Goal: Task Accomplishment & Management: Complete application form

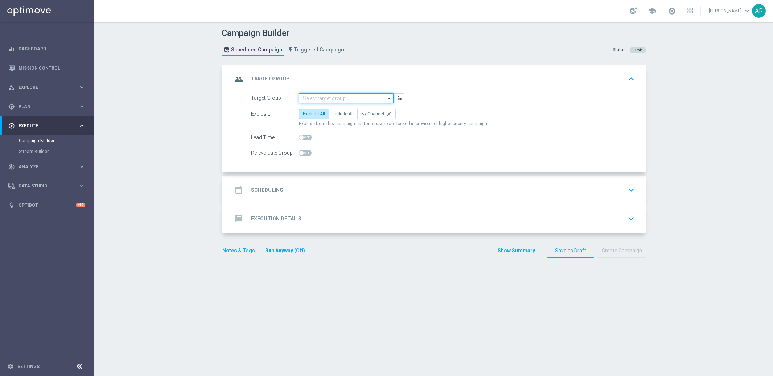
click at [322, 100] on input at bounding box center [346, 98] width 95 height 10
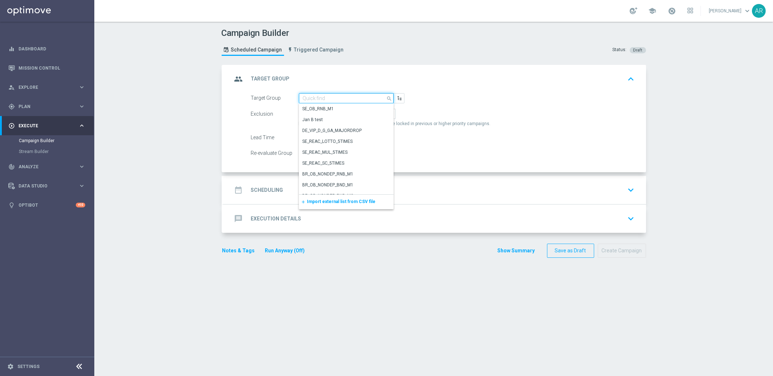
paste input "pt_BR_SX_TGT_VIP_EM_TAC_GM__ACTIVE_HIGHVALUE"
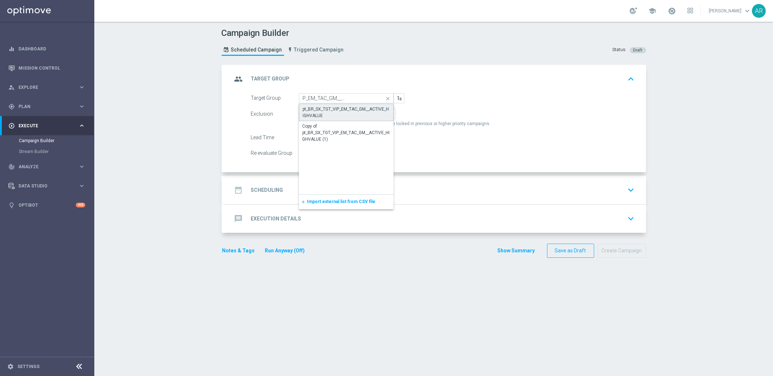
click at [330, 109] on div "pt_BR_SX_TGT_VIP_EM_TAC_GM__ACTIVE_HIGHVALUE" at bounding box center [346, 112] width 87 height 13
type input "pt_BR_SX_TGT_VIP_EM_TAC_GM__ACTIVE_HIGHVALUE"
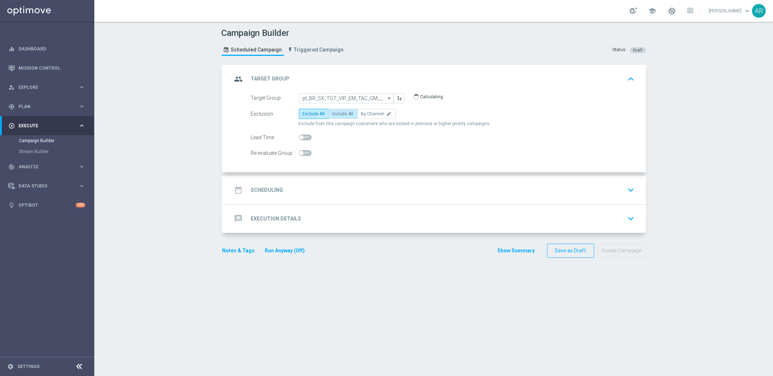
click at [339, 115] on span "Include All" at bounding box center [343, 113] width 21 height 5
click at [337, 115] on input "Include All" at bounding box center [335, 115] width 5 height 5
radio input "true"
click at [297, 188] on div "date_range Scheduling keyboard_arrow_down" at bounding box center [434, 190] width 405 height 14
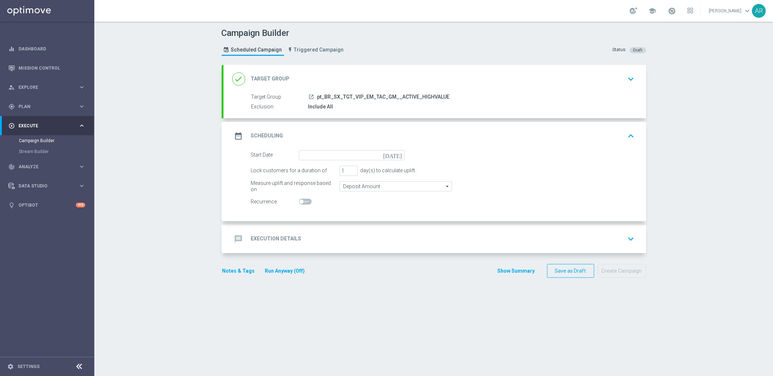
click at [397, 151] on icon "[DATE]" at bounding box center [393, 154] width 21 height 8
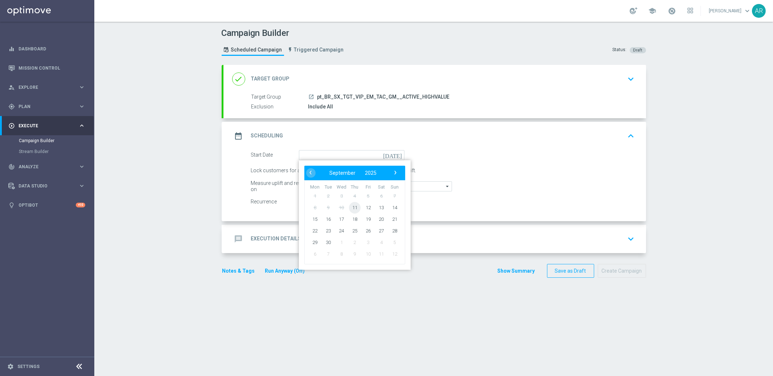
click at [355, 209] on span "11" at bounding box center [355, 208] width 12 height 12
type input "[DATE]"
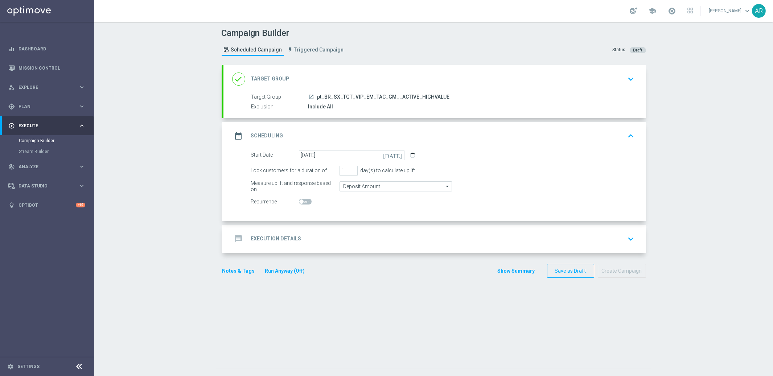
click at [296, 241] on h2 "Execution Details" at bounding box center [276, 238] width 50 height 7
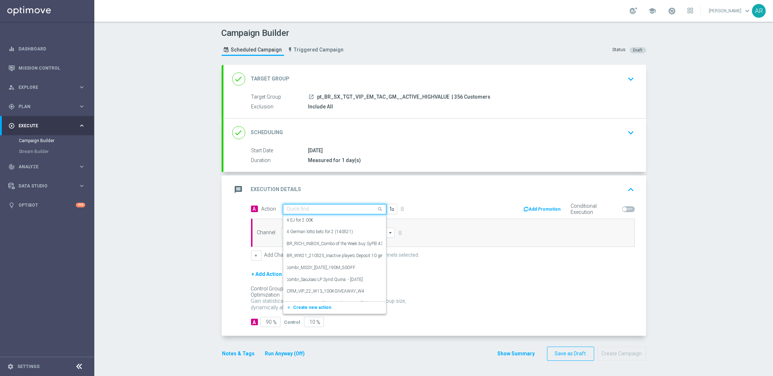
click at [293, 206] on input "text" at bounding box center [327, 209] width 81 height 6
paste input "BR_CAS__RAINBOWJACKPOTS_LP__VIP_EMA_TAC_GM"
type input "BR_CAS__RAINBOWJACKPOTS_LP__VIP_EMA_TAC_GM"
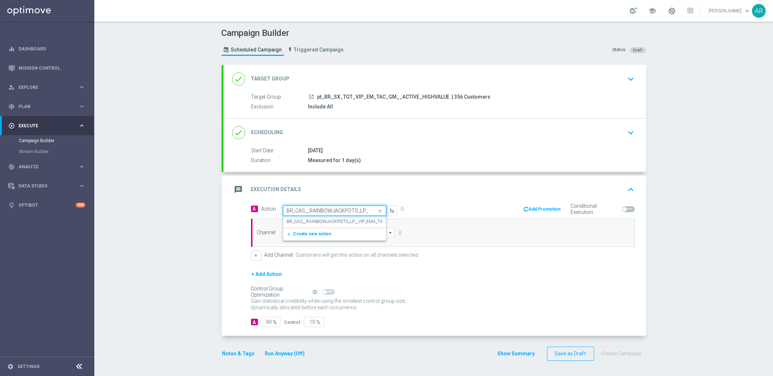
scroll to position [0, 43]
click at [317, 221] on label "BR_CAS__RAINBOWJACKPOTS_LP__VIP_EMA_TAC_GM" at bounding box center [341, 222] width 108 height 6
click at [322, 232] on input at bounding box center [338, 233] width 114 height 10
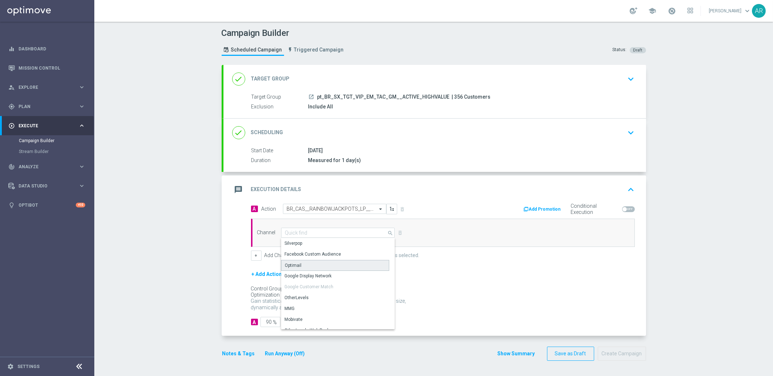
click at [316, 267] on div "Optimail" at bounding box center [335, 265] width 108 height 11
type input "Optimail"
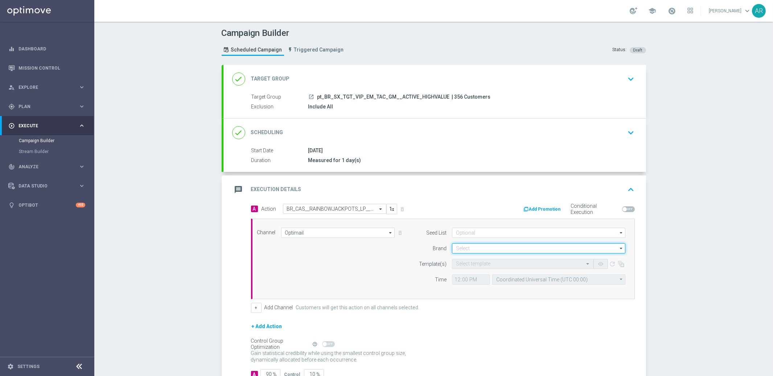
click at [462, 246] on input at bounding box center [538, 248] width 173 height 10
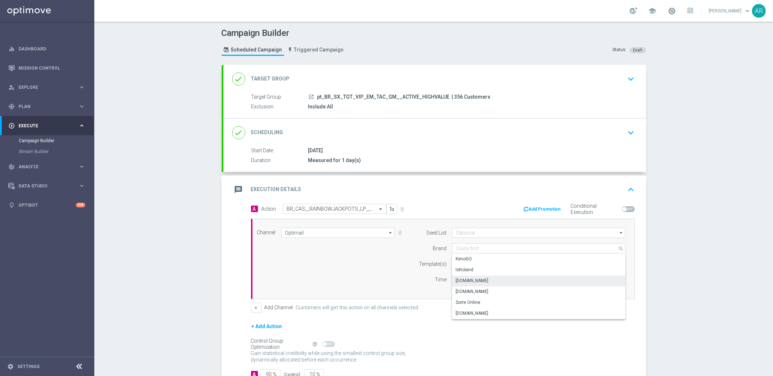
click at [493, 279] on div "[DOMAIN_NAME]" at bounding box center [539, 281] width 174 height 10
type input "[DOMAIN_NAME]"
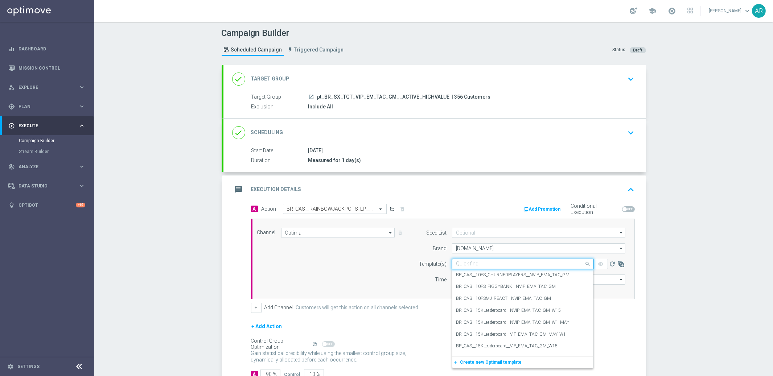
click at [476, 265] on input "text" at bounding box center [515, 264] width 119 height 6
paste input "BR_CAS__RAINBOWJACKPOTS_LP__VIP_EMA_TAC_GM"
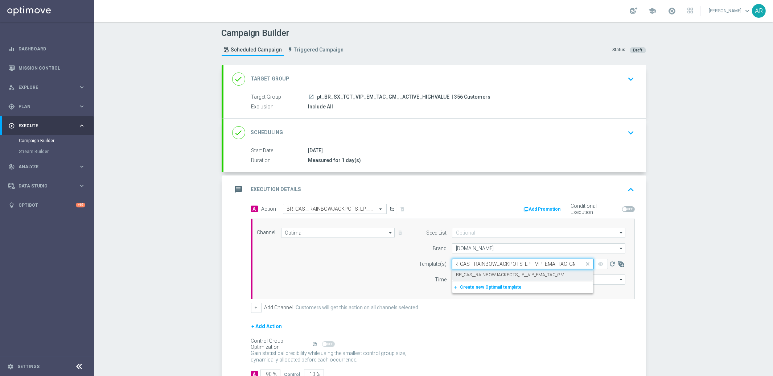
click at [482, 272] on label "BR_CAS__RAINBOWJACKPOTS_LP__VIP_EMA_TAC_GM" at bounding box center [510, 275] width 108 height 6
type input "BR_CAS__RAINBOWJACKPOTS_LP__VIP_EMA_TAC_GM"
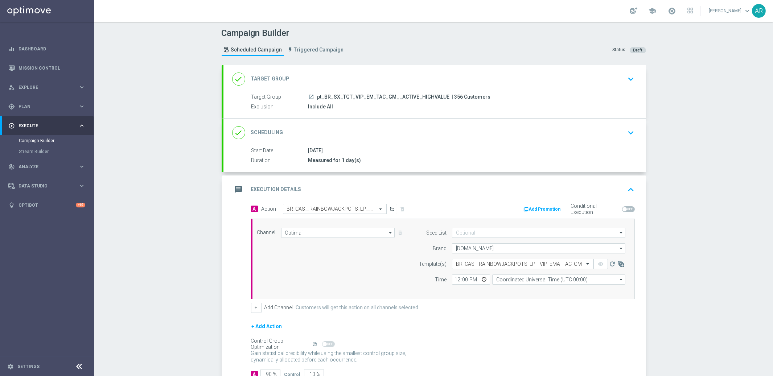
scroll to position [0, 0]
click at [514, 278] on input "Coordinated Universal Time (UTC 00:00)" at bounding box center [558, 280] width 133 height 10
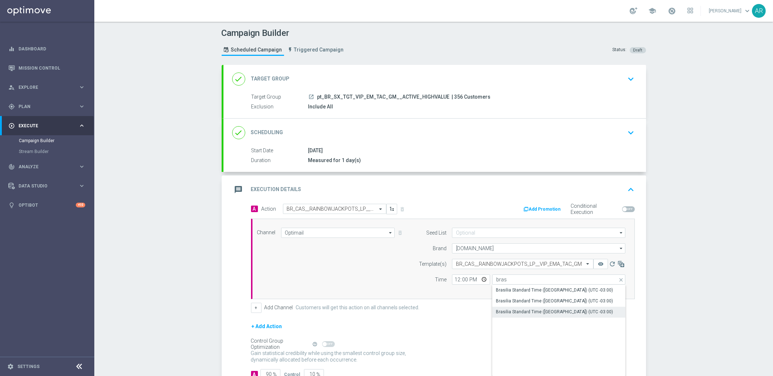
click at [553, 312] on div "Brasilia Standard Time ([GEOGRAPHIC_DATA]) (UTC -03:00)" at bounding box center [554, 312] width 117 height 7
type input "Brasilia Standard Time ([GEOGRAPHIC_DATA]) (UTC -03:00)"
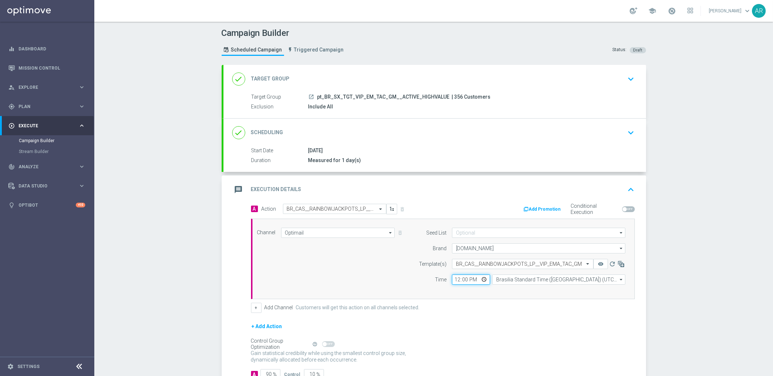
click at [485, 281] on input "12:00" at bounding box center [471, 280] width 38 height 10
type input "14:00"
click at [392, 274] on div "Channel Optimail Optimail arrow_drop_down Show Selected 1 of 26 Silverpop" at bounding box center [441, 259] width 379 height 62
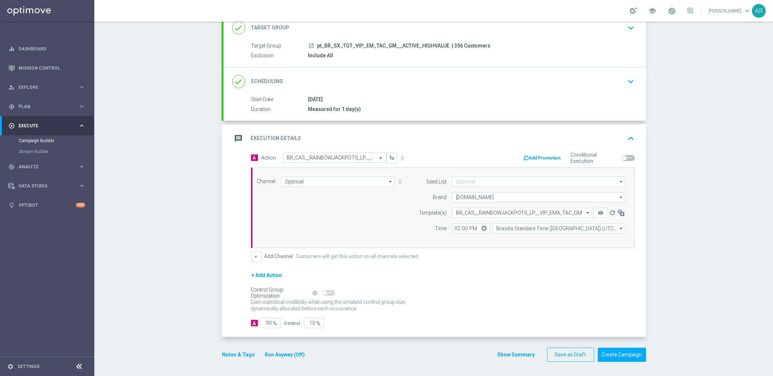
click at [373, 96] on div "[DATE]" at bounding box center [470, 99] width 324 height 7
click at [629, 81] on icon "keyboard_arrow_down" at bounding box center [631, 81] width 11 height 11
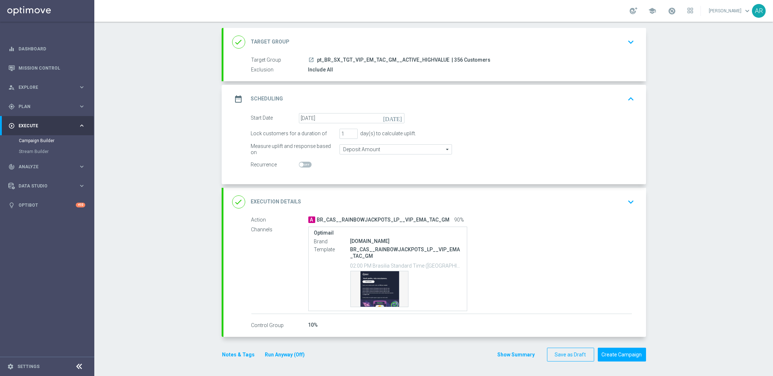
scroll to position [37, 0]
click at [305, 163] on span at bounding box center [305, 165] width 13 height 6
click at [305, 163] on input "checkbox" at bounding box center [305, 165] width 13 height 6
checkbox input "true"
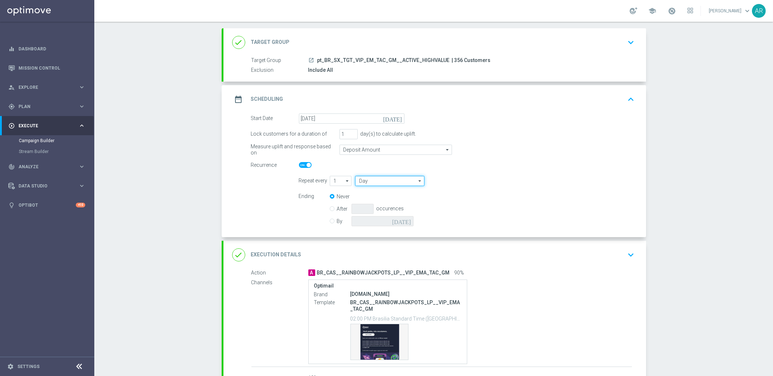
click at [399, 184] on input "Day" at bounding box center [389, 181] width 69 height 10
click at [395, 201] on div "Week" at bounding box center [387, 202] width 64 height 10
type input "Week"
click at [501, 181] on input "checkbox" at bounding box center [500, 181] width 11 height 10
checkbox input "true"
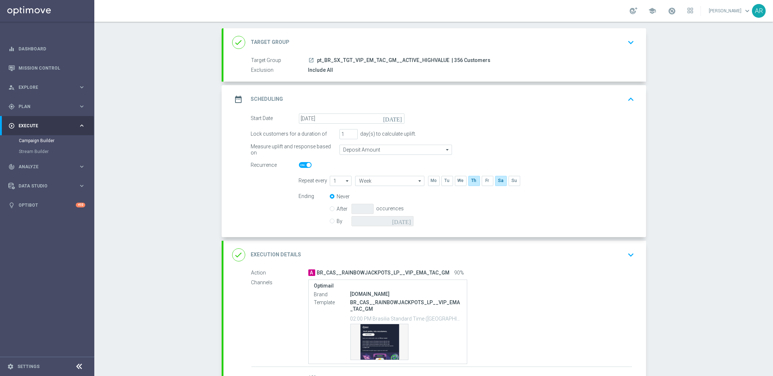
click at [334, 220] on input "By" at bounding box center [332, 220] width 5 height 5
radio input "true"
radio input "false"
click at [407, 221] on icon "[DATE]" at bounding box center [402, 220] width 21 height 8
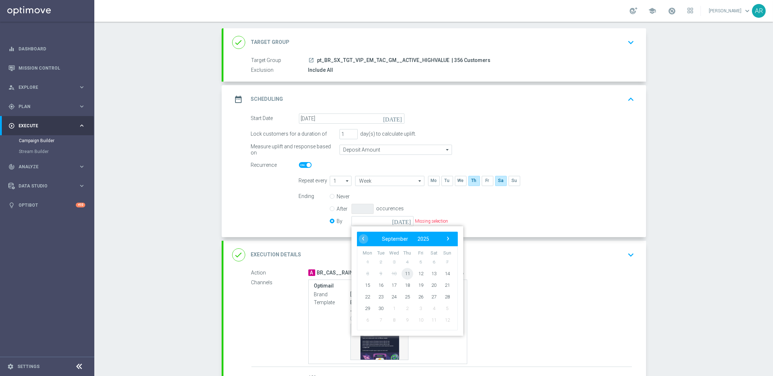
click at [406, 273] on span "11" at bounding box center [407, 274] width 12 height 12
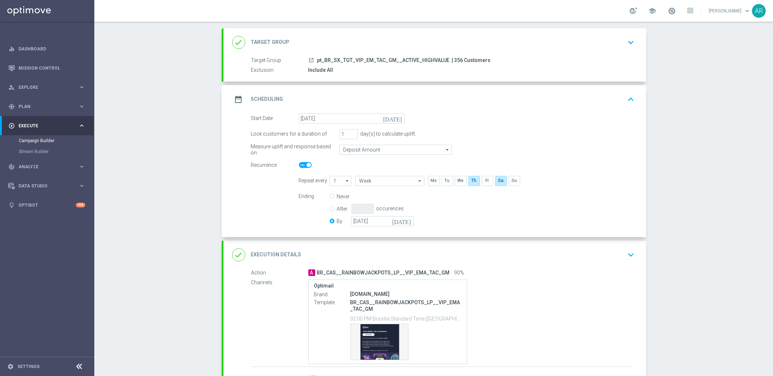
click at [409, 218] on icon "[DATE]" at bounding box center [402, 220] width 21 height 8
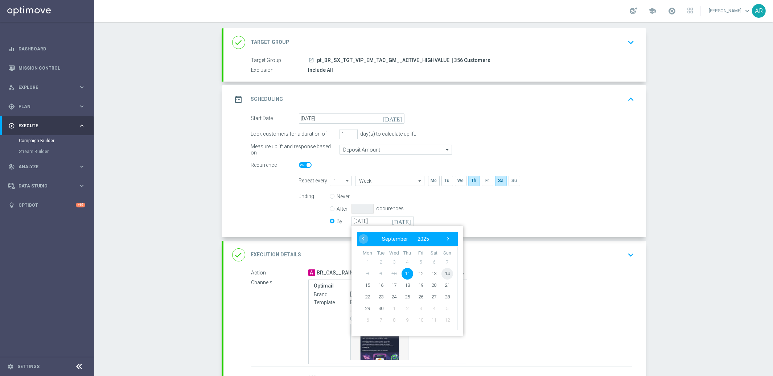
click at [444, 272] on span "14" at bounding box center [447, 274] width 12 height 12
type input "[DATE]"
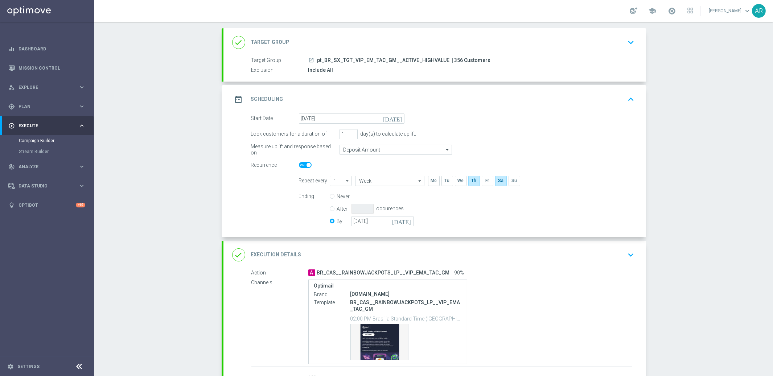
click at [280, 209] on form "Start Date [DATE] [DATE] Lock customers for a duration of 1 day(s) to calculate…" at bounding box center [443, 171] width 384 height 115
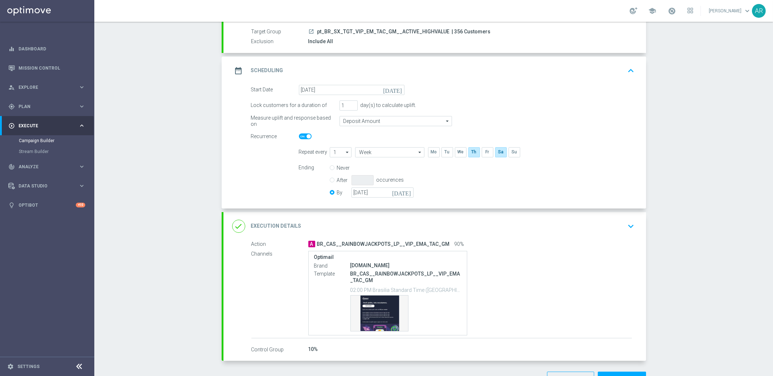
scroll to position [89, 0]
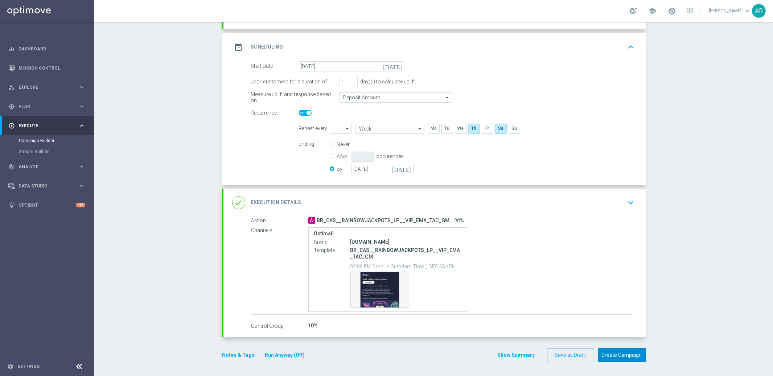
click at [623, 352] on button "Create Campaign" at bounding box center [622, 355] width 48 height 14
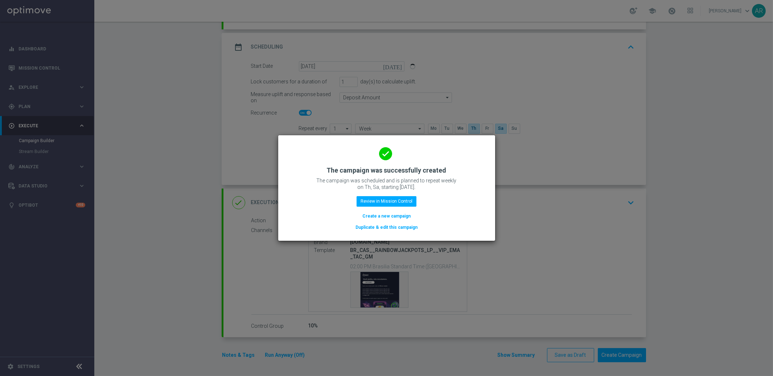
click at [389, 215] on button "Create a new campaign" at bounding box center [387, 216] width 50 height 8
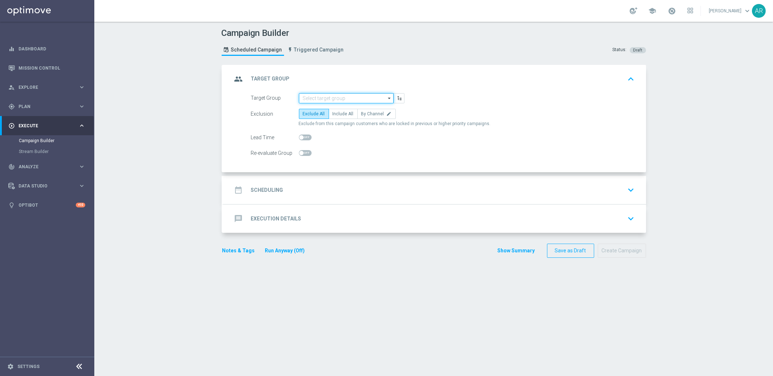
click at [322, 98] on input at bounding box center [346, 98] width 95 height 10
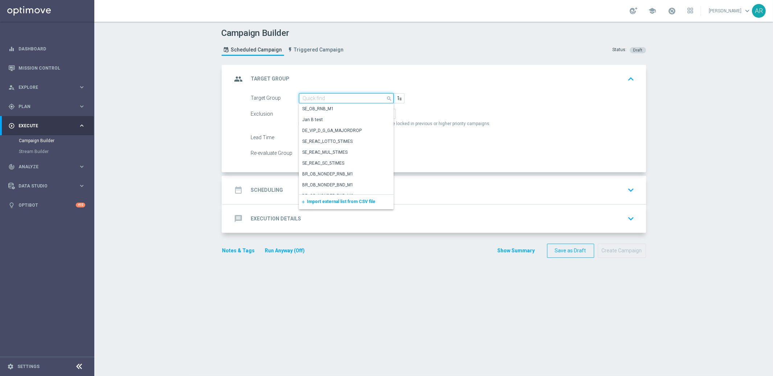
paste input "pt_BR_SX_TGT_VIP_RI_TAC_GM__ACTIVE_HIGHVALUE"
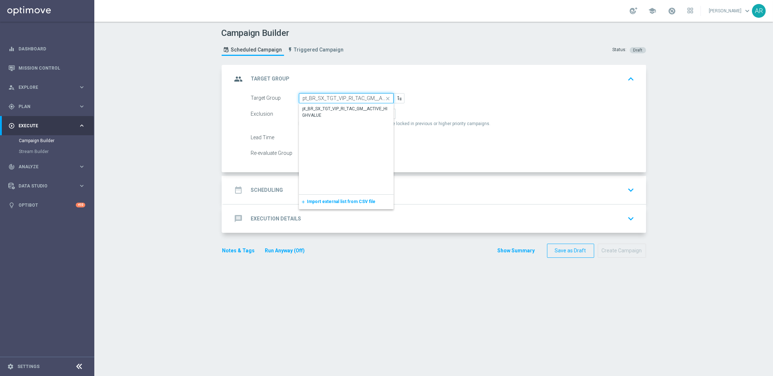
scroll to position [0, 38]
click at [329, 107] on div "pt_BR_SX_TGT_VIP_RI_TAC_GM__ACTIVE_HIGHVALUE" at bounding box center [346, 112] width 87 height 13
type input "pt_BR_SX_TGT_VIP_RI_TAC_GM__ACTIVE_HIGHVALUE"
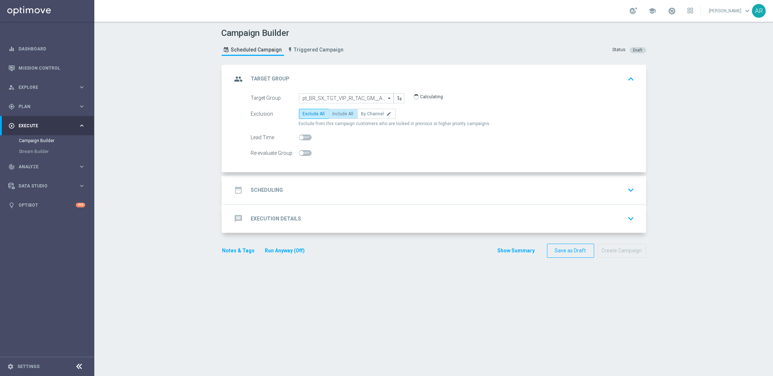
click at [341, 113] on span "Include All" at bounding box center [343, 113] width 21 height 5
click at [337, 113] on input "Include All" at bounding box center [335, 115] width 5 height 5
radio input "true"
click at [324, 190] on div "date_range Scheduling keyboard_arrow_down" at bounding box center [434, 190] width 405 height 14
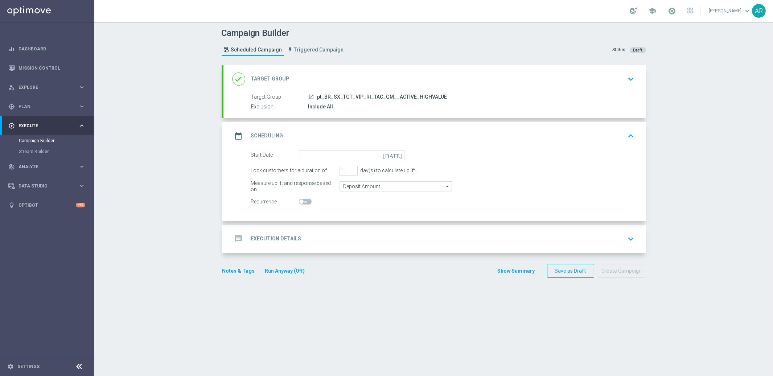
click at [400, 155] on icon "[DATE]" at bounding box center [393, 154] width 21 height 8
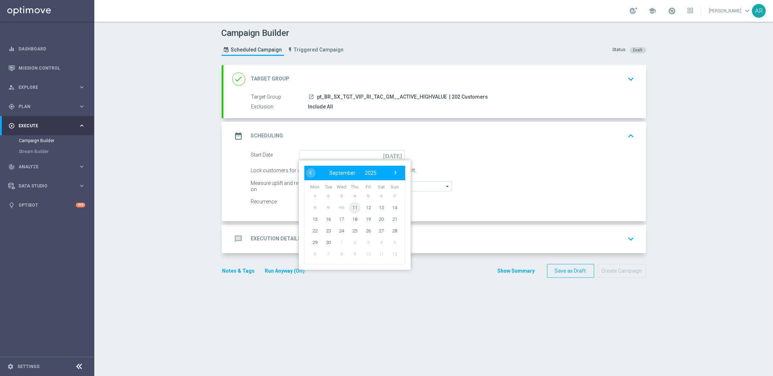
click at [356, 208] on span "11" at bounding box center [355, 208] width 12 height 12
type input "[DATE]"
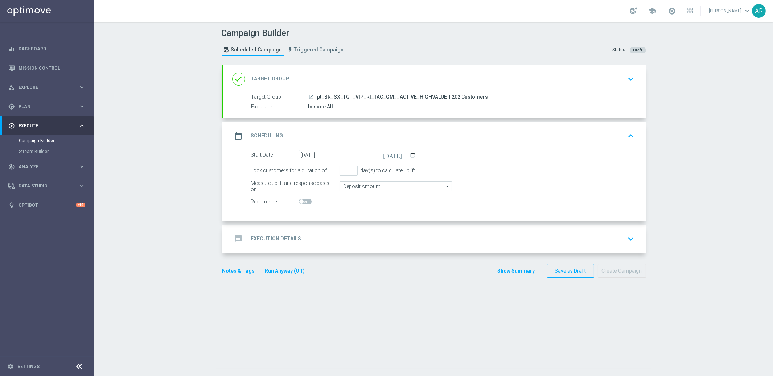
click at [303, 201] on span at bounding box center [301, 201] width 4 height 4
click at [303, 201] on input "checkbox" at bounding box center [305, 202] width 13 height 6
checkbox input "true"
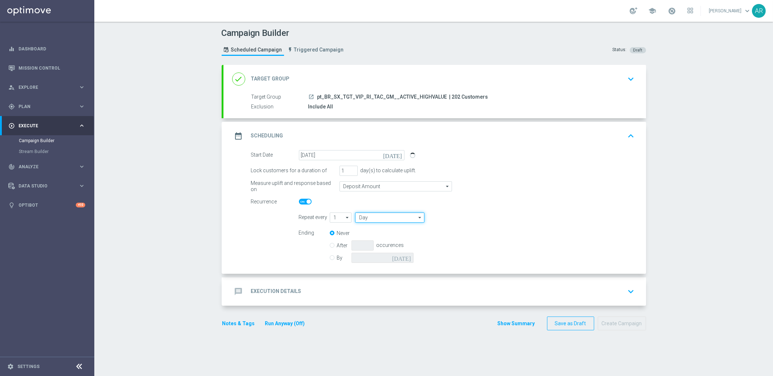
click at [381, 218] on input "Day" at bounding box center [389, 218] width 69 height 10
click at [383, 239] on div "Week" at bounding box center [387, 239] width 64 height 11
type input "Week"
click at [499, 219] on input "checkbox" at bounding box center [500, 218] width 11 height 10
checkbox input "true"
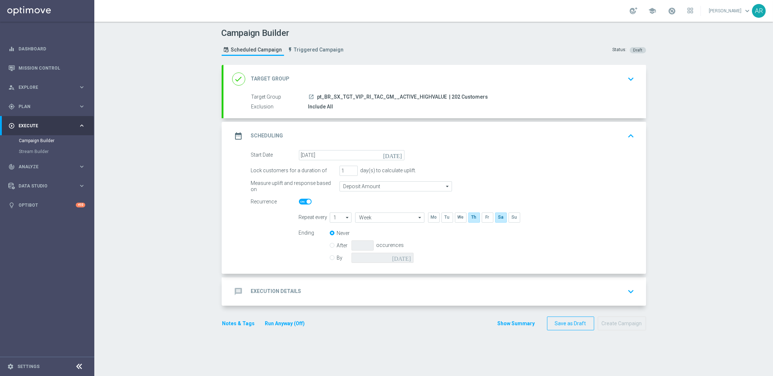
click at [331, 257] on input "By" at bounding box center [332, 256] width 5 height 5
radio input "true"
radio input "false"
click at [404, 256] on icon "[DATE]" at bounding box center [402, 257] width 21 height 8
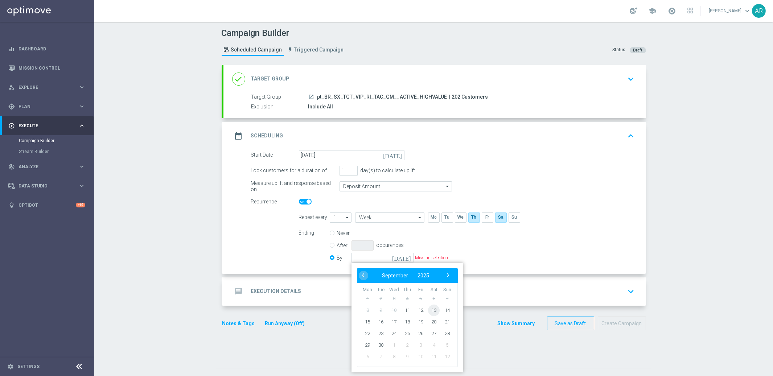
click at [434, 308] on span "13" at bounding box center [434, 310] width 12 height 12
type input "[DATE]"
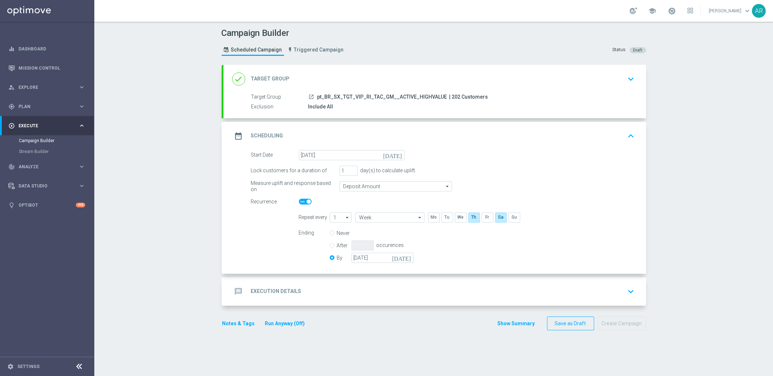
click at [317, 295] on div "message Execution Details keyboard_arrow_down" at bounding box center [434, 292] width 405 height 14
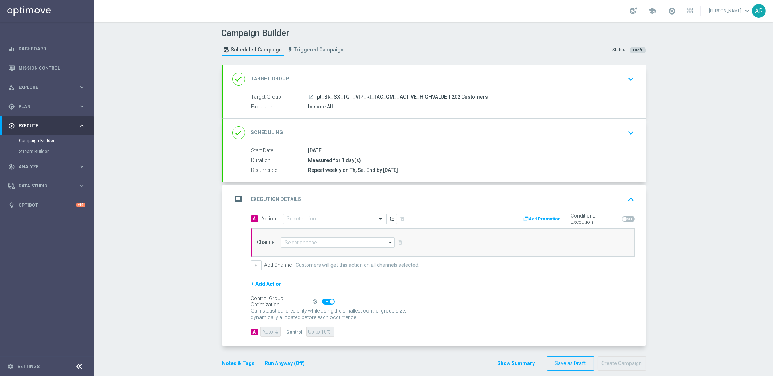
click at [320, 218] on input "text" at bounding box center [327, 219] width 81 height 6
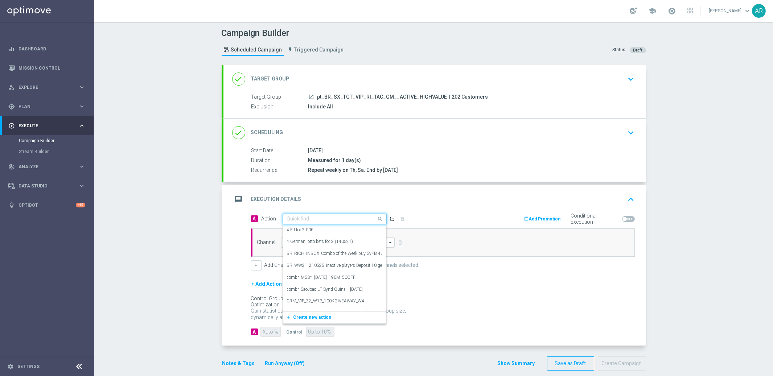
paste input "BR_CAS__RAINBOWJACKPOTS_LP__VIP_RI_TAC_GM"
type input "BR_CAS__RAINBOWJACKPOTS_LP__VIP_RI_TAC_GM"
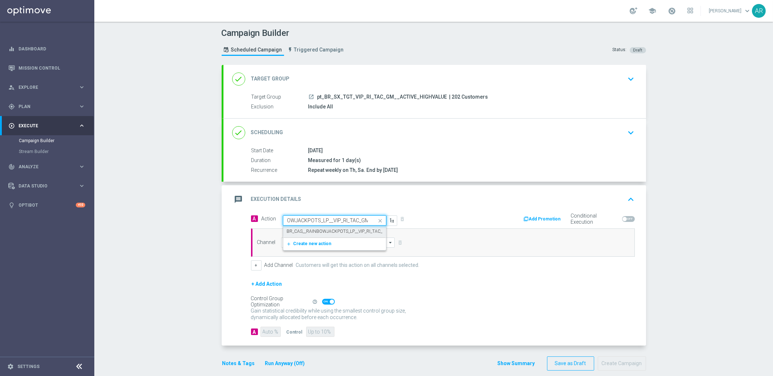
click at [324, 231] on label "BR_CAS__RAINBOWJACKPOTS_LP__VIP_RI_TAC_GM" at bounding box center [338, 231] width 103 height 6
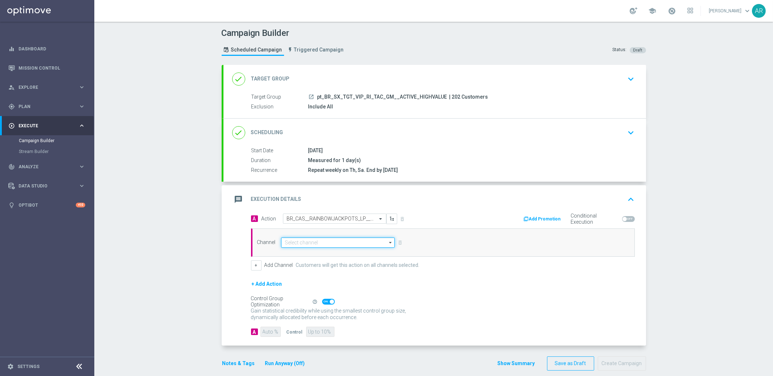
click at [324, 240] on input at bounding box center [338, 243] width 114 height 10
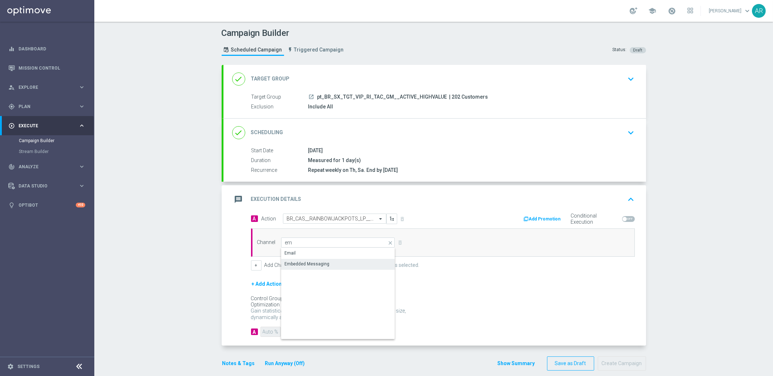
click at [324, 263] on div "Embedded Messaging" at bounding box center [307, 264] width 45 height 7
type input "Embedded Messaging"
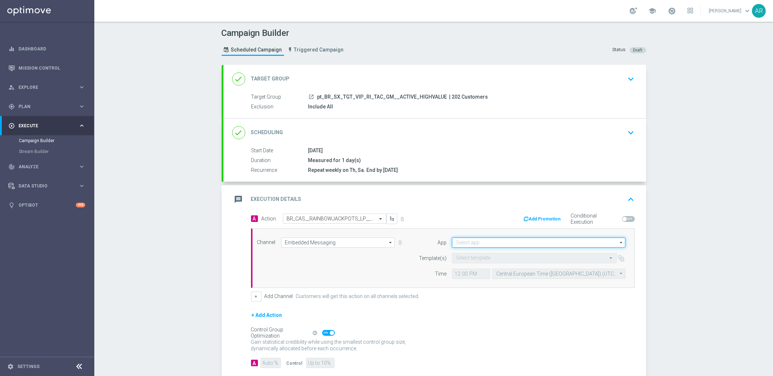
click at [469, 244] on input at bounding box center [538, 243] width 173 height 10
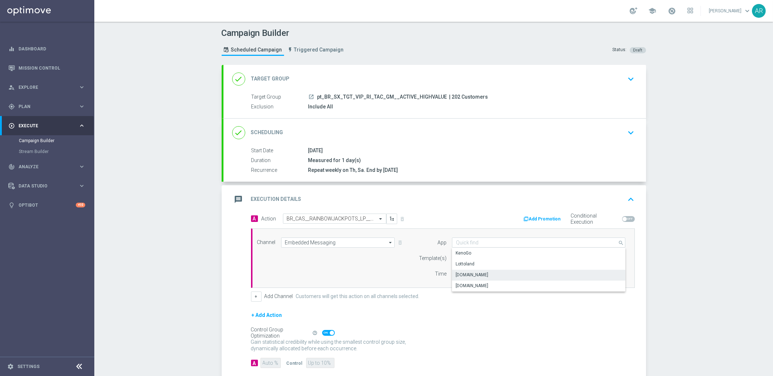
click at [495, 274] on div "[DOMAIN_NAME]" at bounding box center [539, 275] width 174 height 10
type input "[DOMAIN_NAME]"
click at [481, 258] on input "text" at bounding box center [527, 258] width 142 height 6
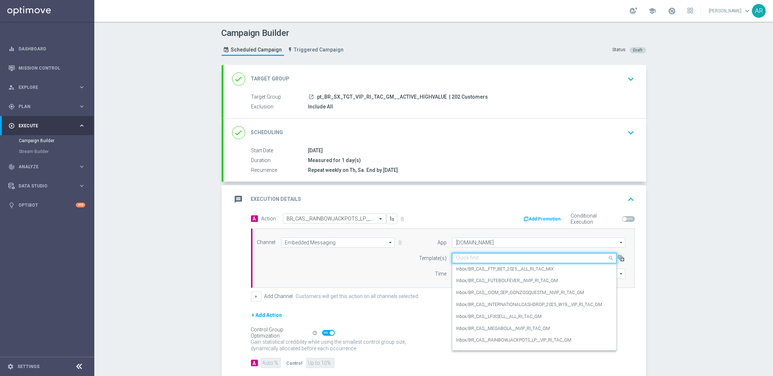
paste input "BR_CAS__RAINBOWJACKPOTS_LP__VIP_RI_TAC_GM"
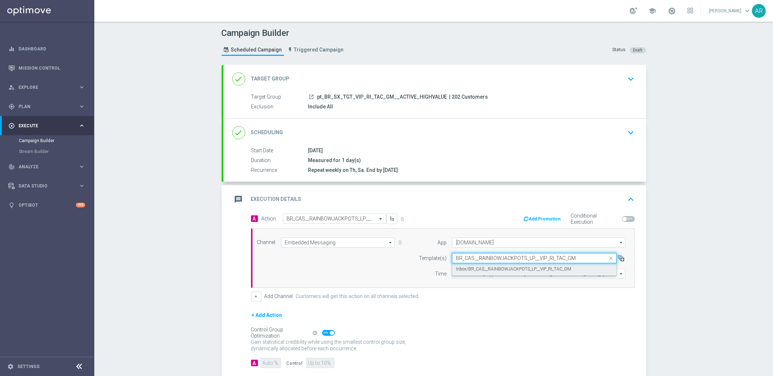
click at [490, 266] on label "Inbox/BR_CAS__RAINBOWJACKPOTS_LP__VIP_RI_TAC_GM" at bounding box center [513, 269] width 115 height 6
type input "BR_CAS__RAINBOWJACKPOTS_LP__VIP_RI_TAC_GM"
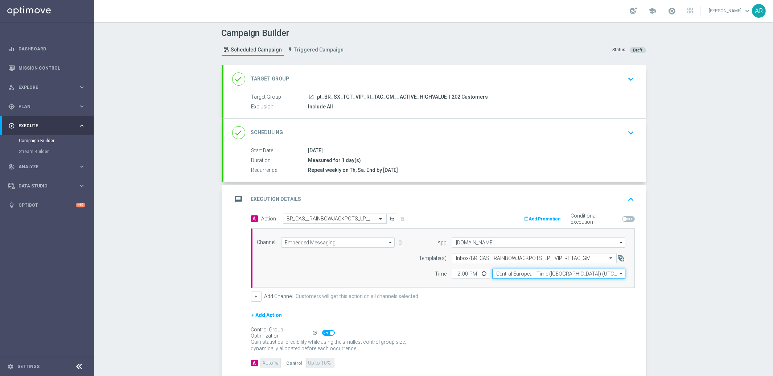
click at [512, 275] on input "Central European Time ([GEOGRAPHIC_DATA]) (UTC +02:00)" at bounding box center [558, 274] width 133 height 10
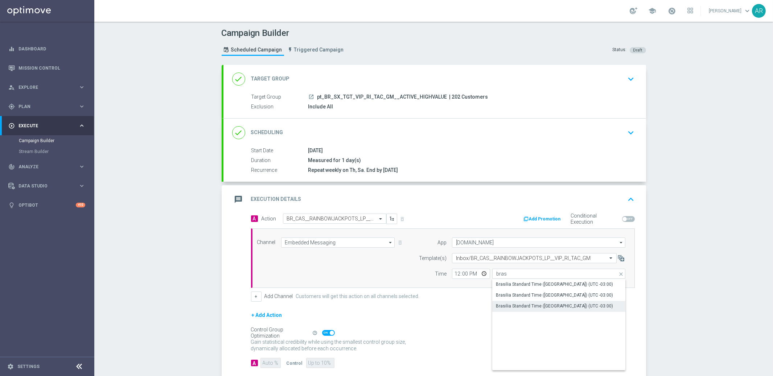
click at [577, 306] on div "Brasilia Standard Time ([GEOGRAPHIC_DATA]) (UTC -03:00)" at bounding box center [554, 306] width 117 height 7
type input "Brasilia Standard Time ([GEOGRAPHIC_DATA]) (UTC -03:00)"
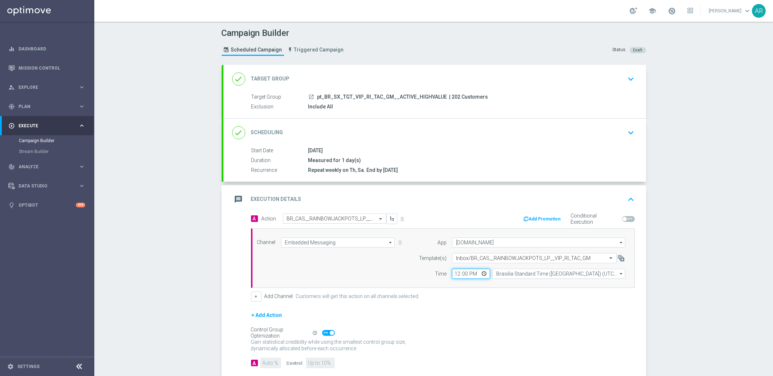
click at [482, 273] on input "12:00" at bounding box center [471, 274] width 38 height 10
type input "14:00"
click at [382, 285] on div "Channel Embedded Messaging Embedded Messaging arrow_drop_down Show Selected 1 o…" at bounding box center [443, 257] width 384 height 59
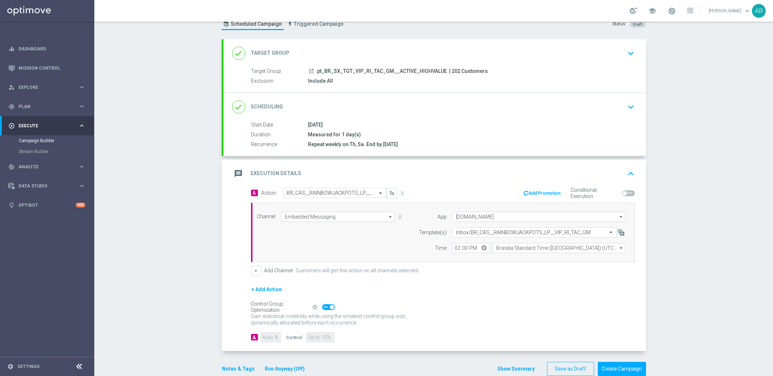
scroll to position [40, 0]
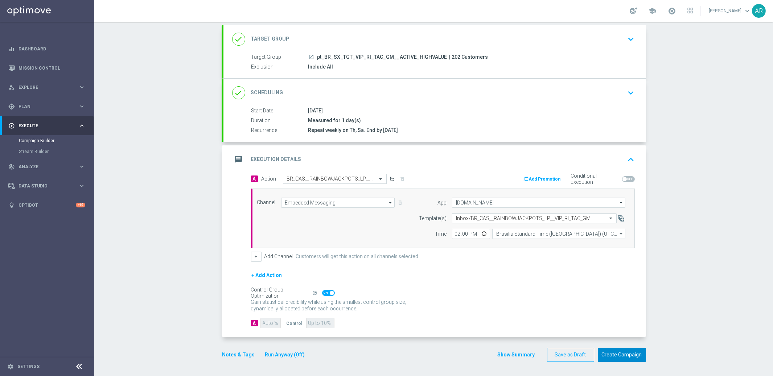
click at [628, 357] on button "Create Campaign" at bounding box center [622, 355] width 48 height 14
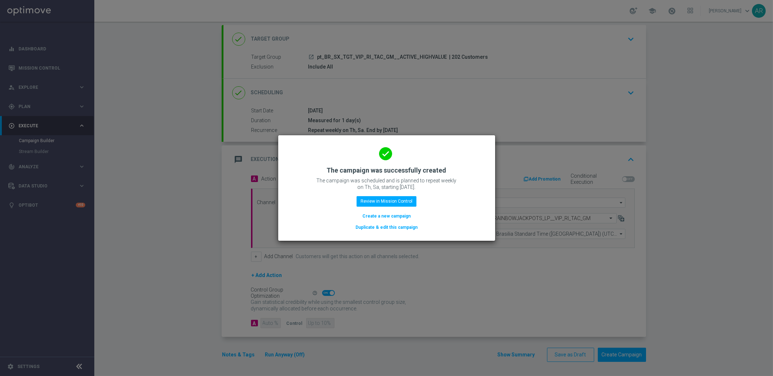
click at [392, 216] on button "Create a new campaign" at bounding box center [387, 216] width 50 height 8
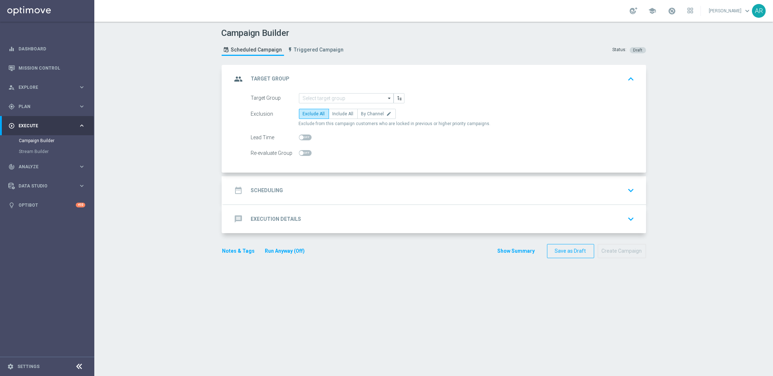
scroll to position [0, 0]
